Goal: Navigation & Orientation: Go to known website

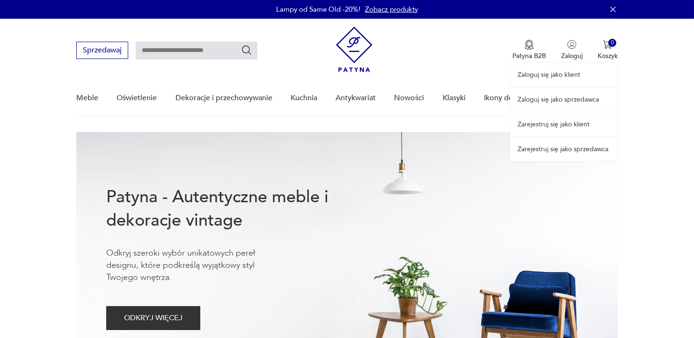
click at [584, 98] on link "Zaloguj się jako sprzedawca" at bounding box center [564, 99] width 108 height 24
click at [581, 98] on link "Zaloguj się jako sprzedawca" at bounding box center [564, 99] width 108 height 24
